Goal: Information Seeking & Learning: Learn about a topic

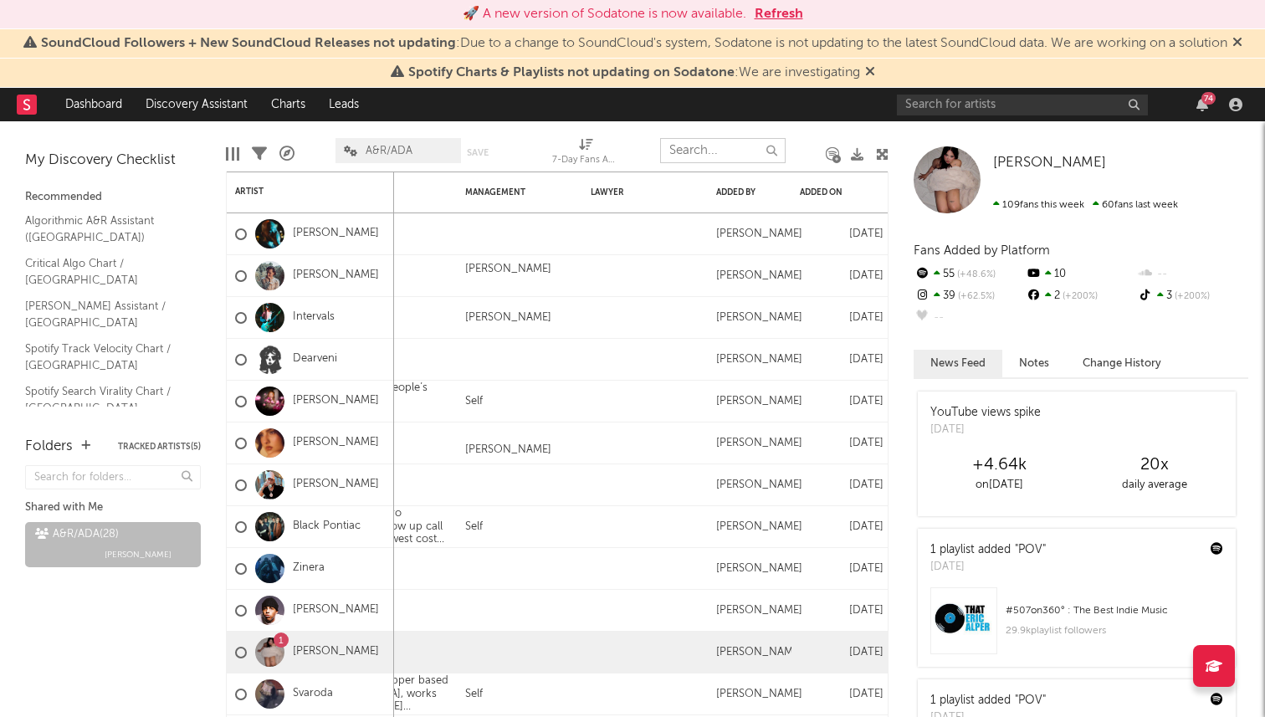
click at [721, 154] on input "text" at bounding box center [723, 150] width 126 height 25
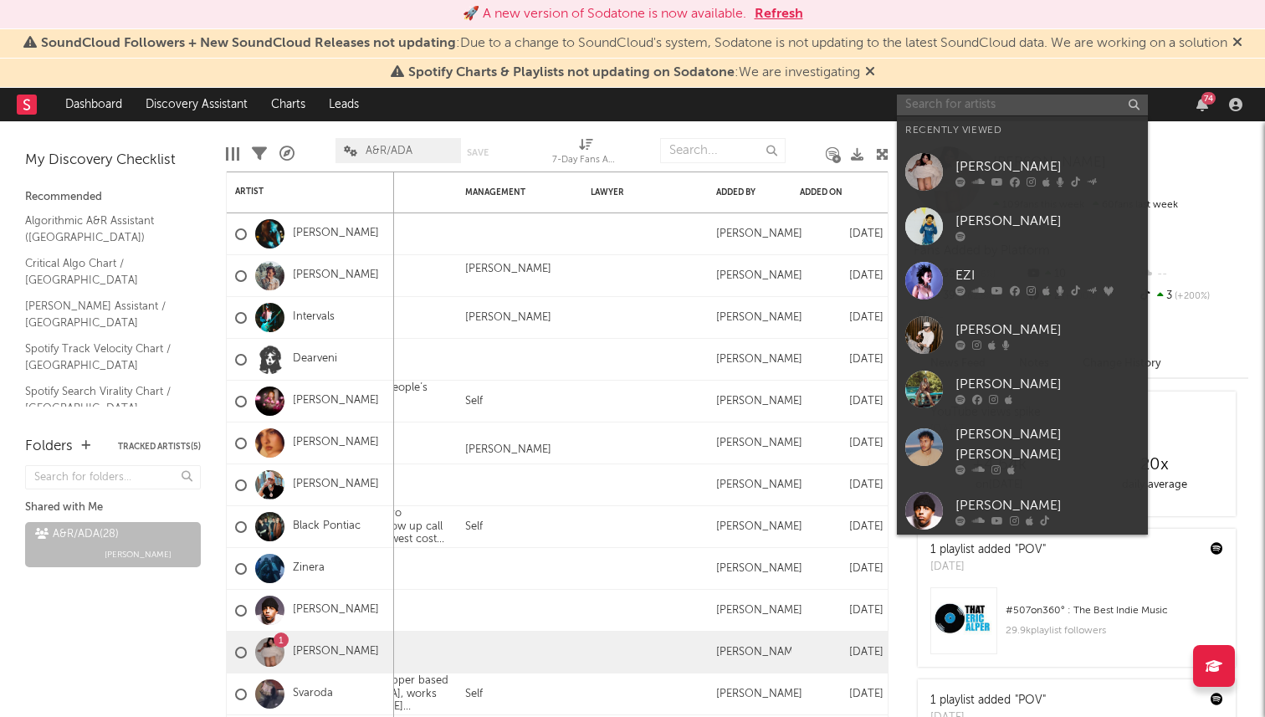
click at [927, 108] on input "text" at bounding box center [1022, 105] width 251 height 21
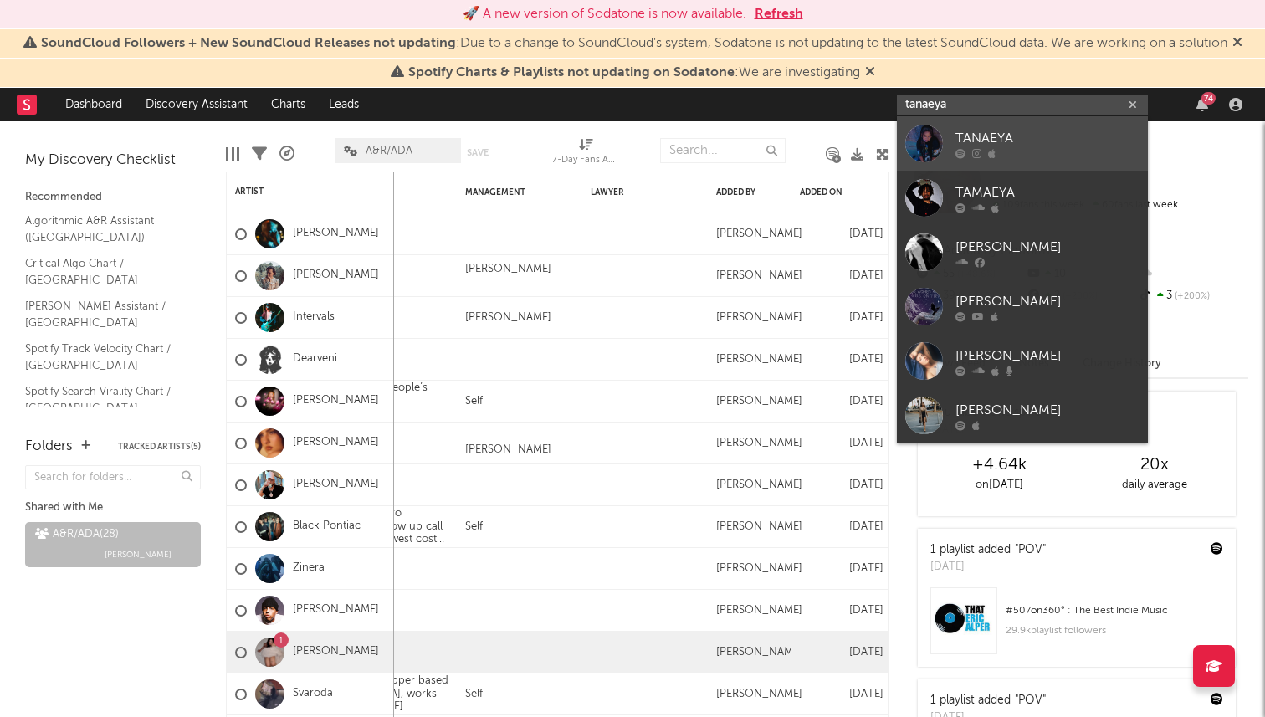
type input "tanaeya"
click at [1045, 145] on div "TANAEYA" at bounding box center [1048, 138] width 184 height 20
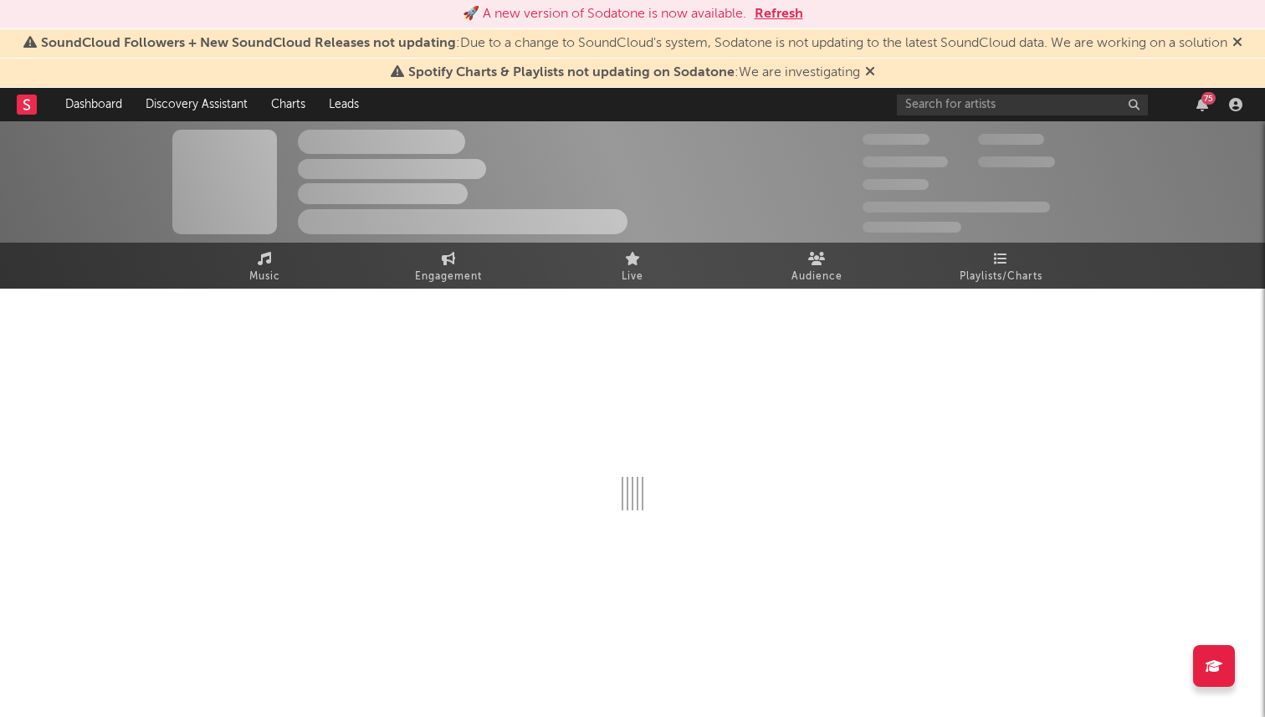
select select "1w"
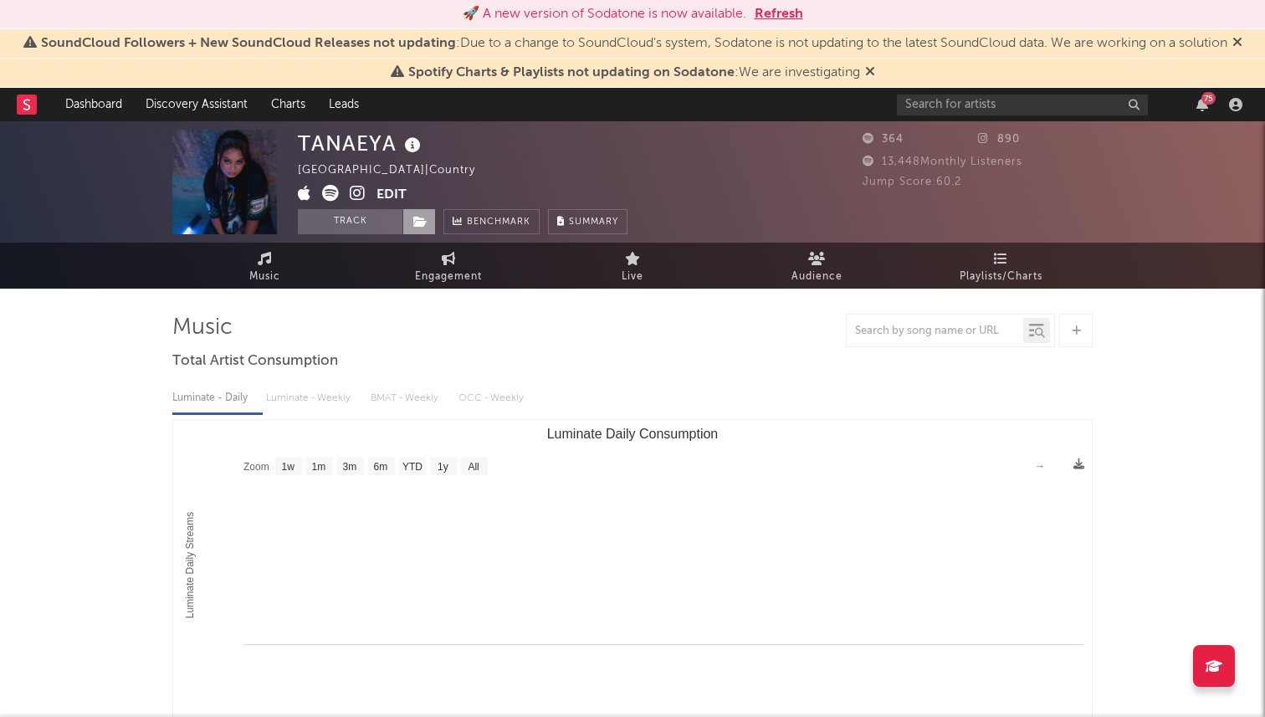
click at [418, 221] on icon at bounding box center [420, 222] width 14 height 12
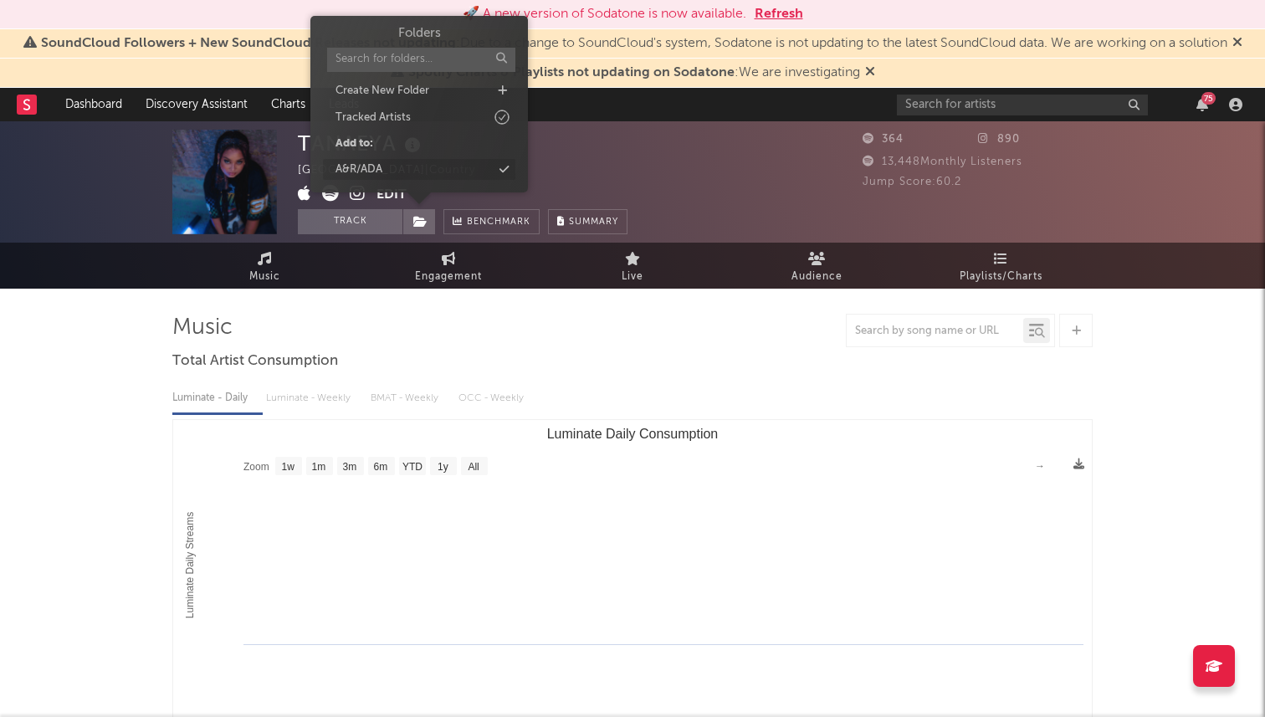
click at [415, 167] on div "A&R/ADA" at bounding box center [419, 169] width 192 height 22
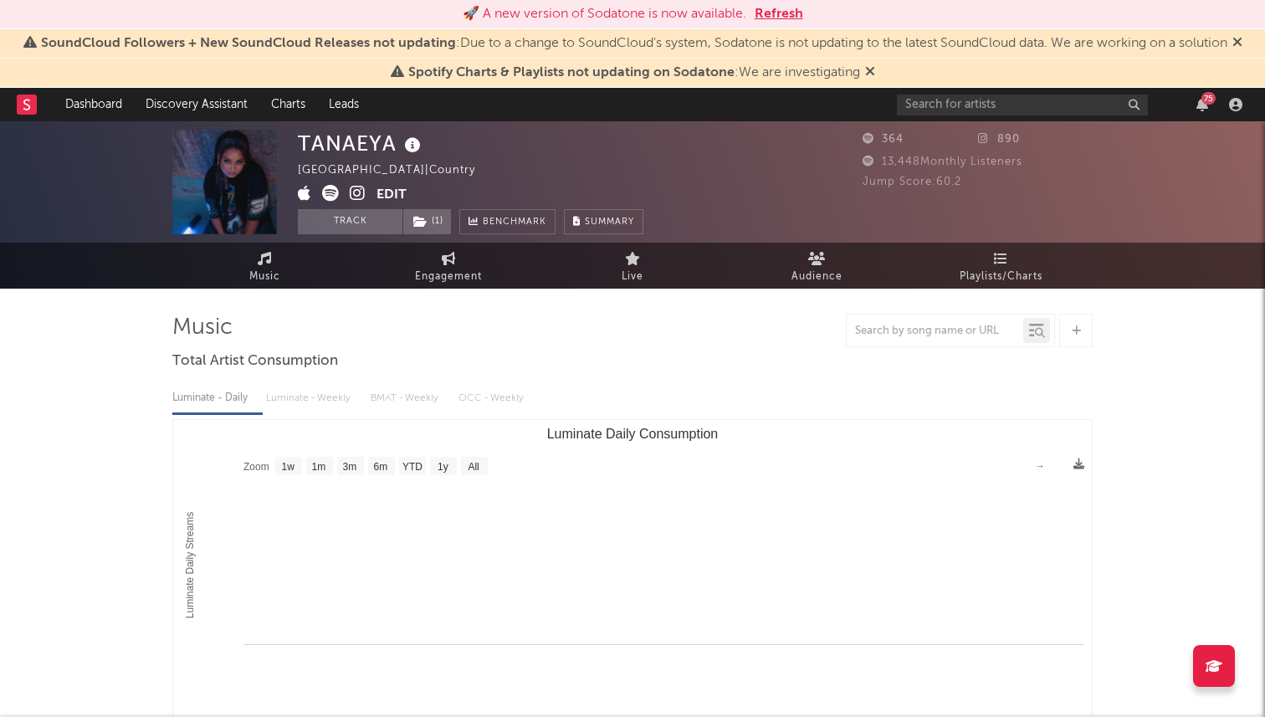
click at [514, 335] on div at bounding box center [632, 330] width 921 height 33
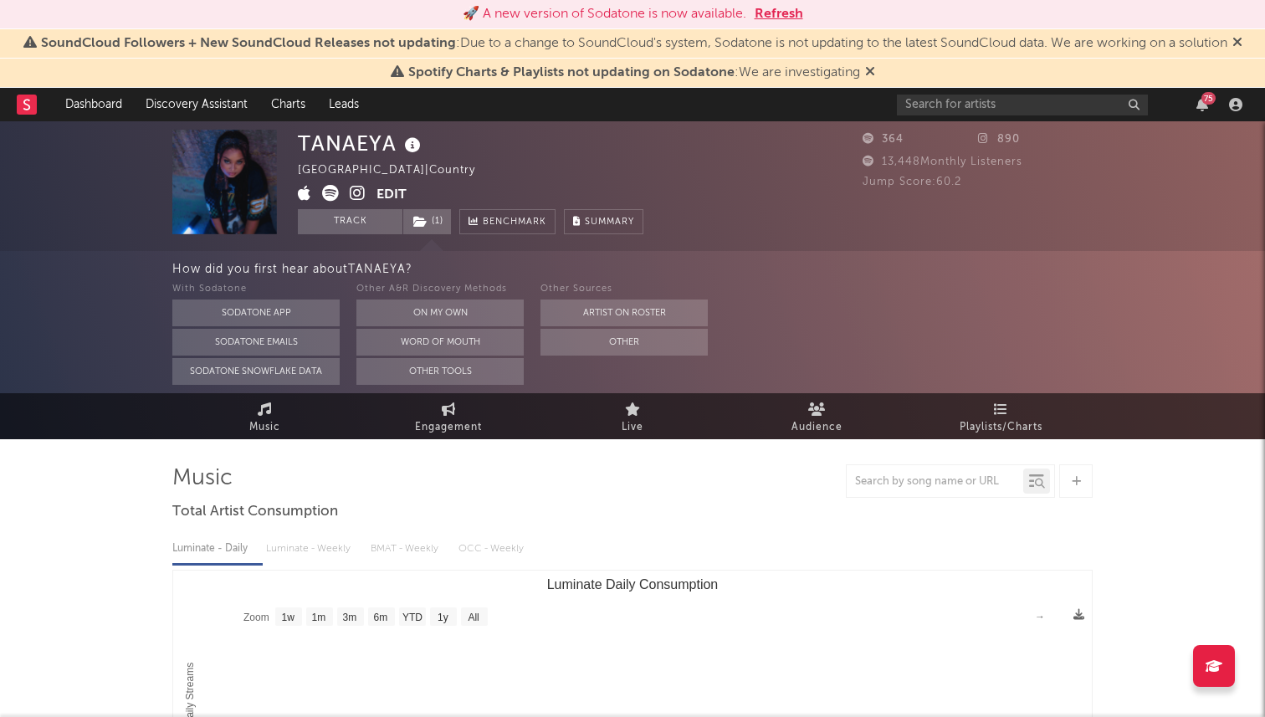
click at [47, 107] on div at bounding box center [35, 104] width 37 height 33
click at [34, 105] on rect at bounding box center [27, 105] width 20 height 20
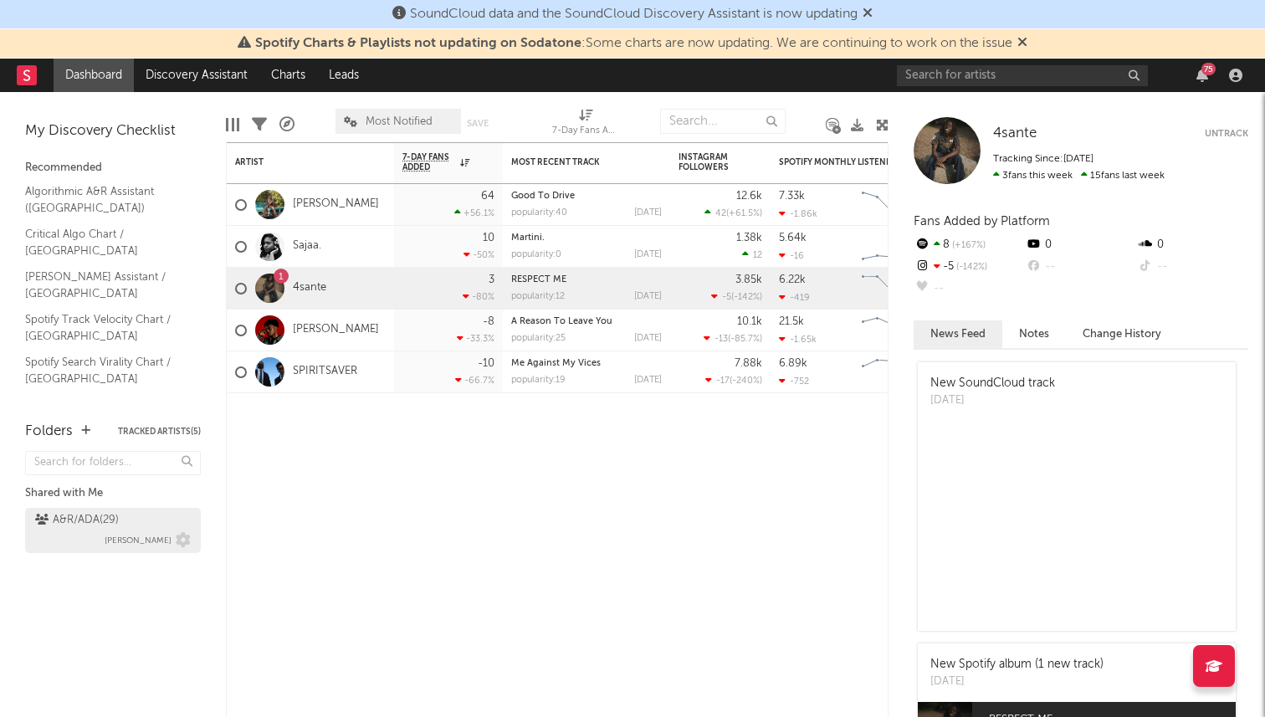
click at [92, 521] on div "A&R/ADA ( 29 )" at bounding box center [77, 521] width 84 height 20
